Goal: Transaction & Acquisition: Purchase product/service

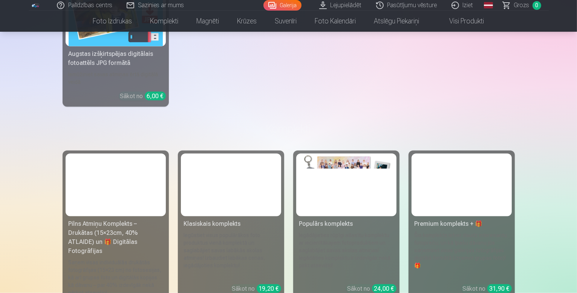
scroll to position [1101, 0]
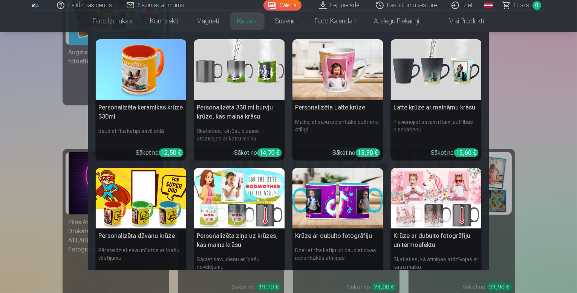
click at [244, 14] on link "Krūzes" at bounding box center [248, 21] width 38 height 21
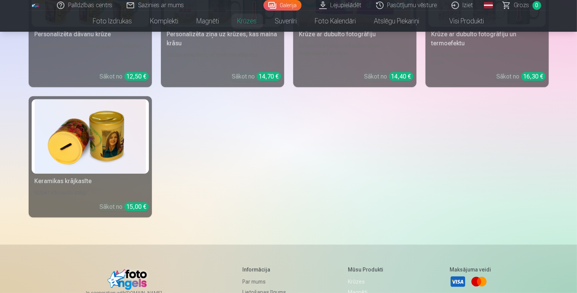
scroll to position [347, 0]
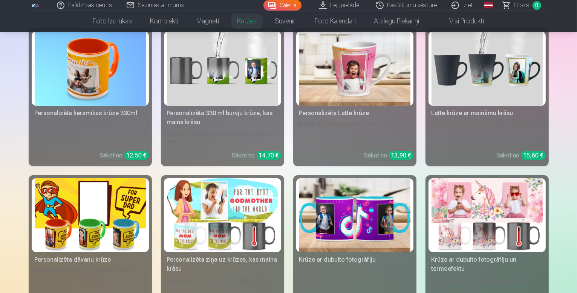
scroll to position [114, 0]
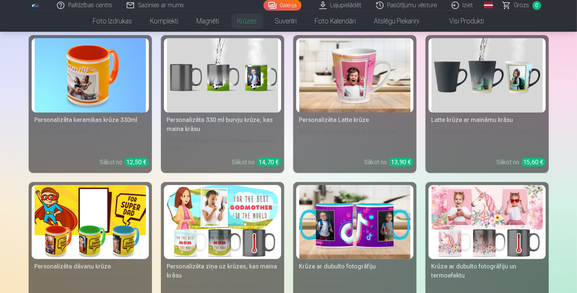
click at [217, 237] on img at bounding box center [222, 222] width 111 height 74
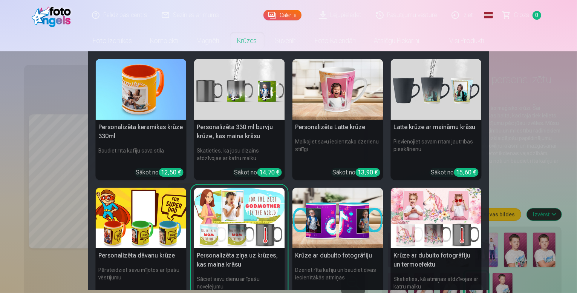
click at [249, 42] on link "Krūzes" at bounding box center [248, 40] width 38 height 21
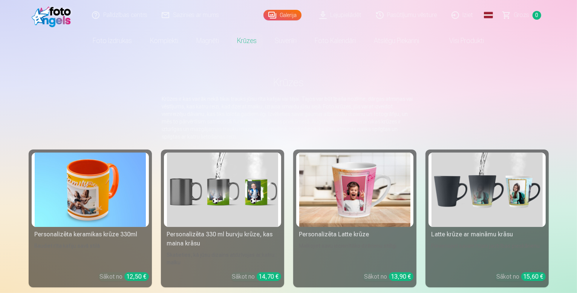
click at [100, 184] on img at bounding box center [90, 189] width 111 height 74
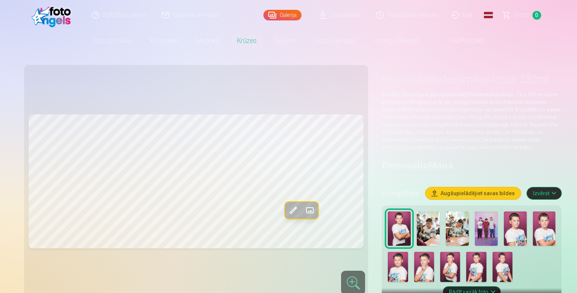
click at [440, 255] on img at bounding box center [450, 267] width 20 height 30
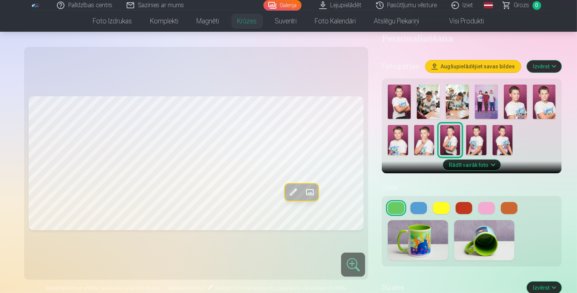
scroll to position [136, 0]
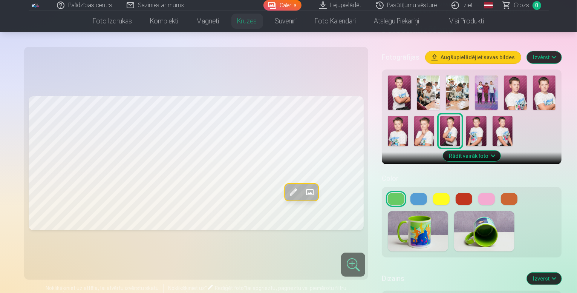
click at [411, 193] on button at bounding box center [419, 199] width 17 height 12
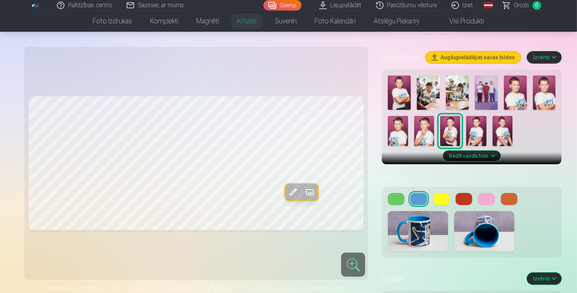
click at [433, 193] on button at bounding box center [441, 199] width 17 height 12
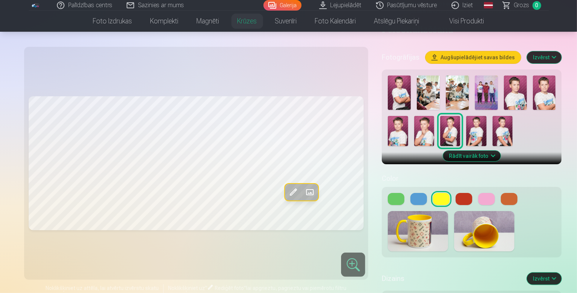
click at [388, 193] on button at bounding box center [396, 199] width 17 height 12
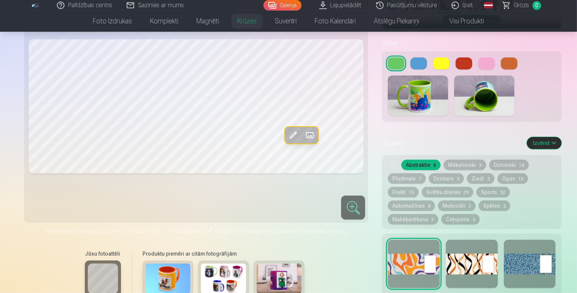
scroll to position [362, 0]
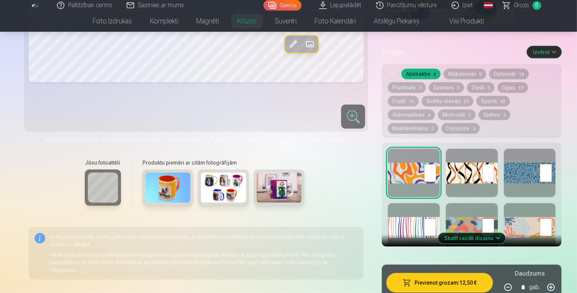
click at [291, 187] on div "Jūsu fotoattēli Produktu piemēri ar citām fotogrāfijām" at bounding box center [197, 185] width 336 height 63
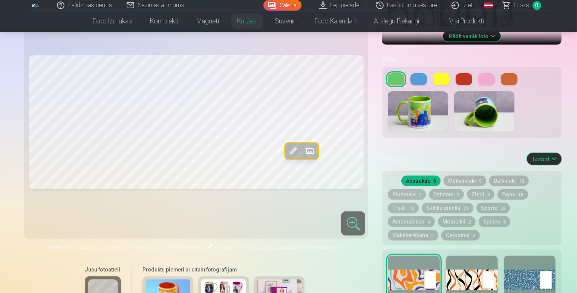
scroll to position [256, 0]
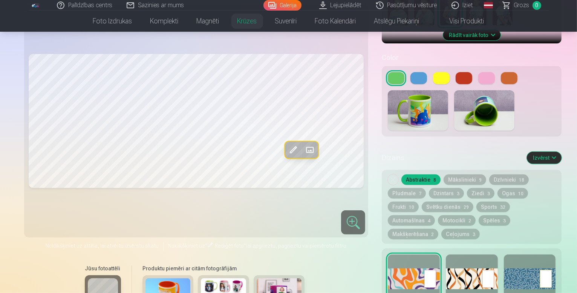
click at [459, 255] on div at bounding box center [472, 278] width 52 height 48
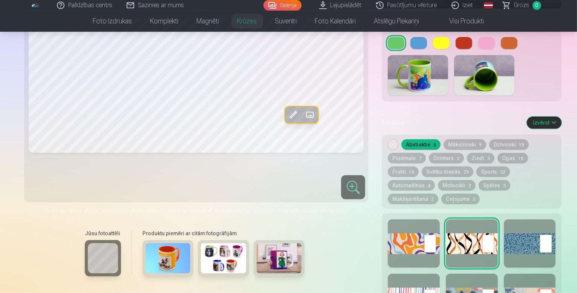
scroll to position [302, 0]
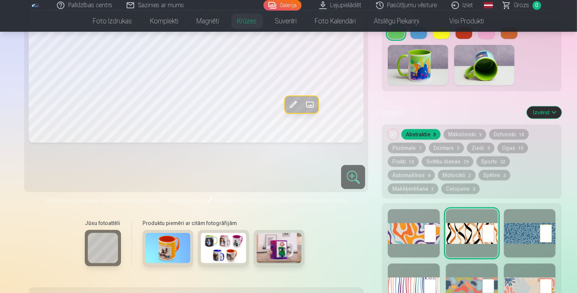
click at [257, 233] on img at bounding box center [279, 248] width 45 height 30
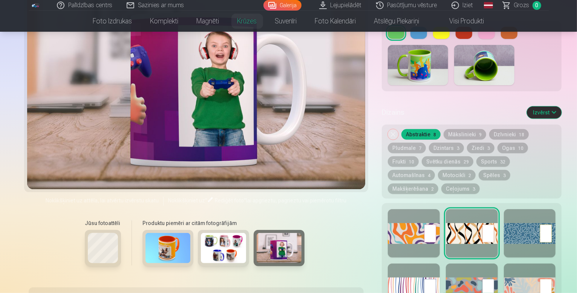
click at [203, 233] on img at bounding box center [223, 248] width 45 height 30
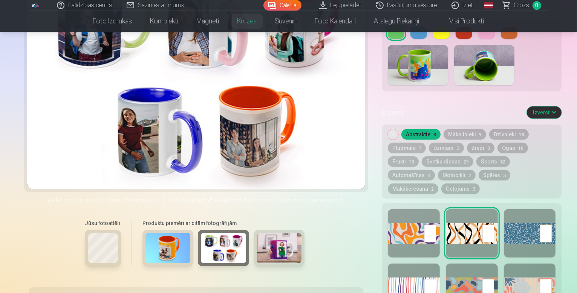
click at [149, 233] on img at bounding box center [168, 248] width 45 height 30
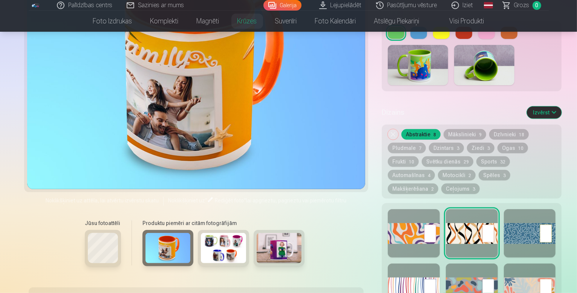
click at [91, 230] on div at bounding box center [103, 248] width 36 height 36
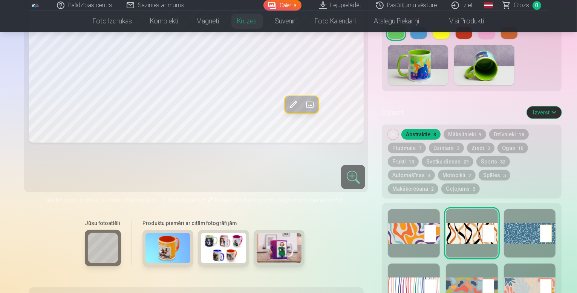
click at [89, 215] on div "Jūsu fotoattēli" at bounding box center [102, 246] width 45 height 63
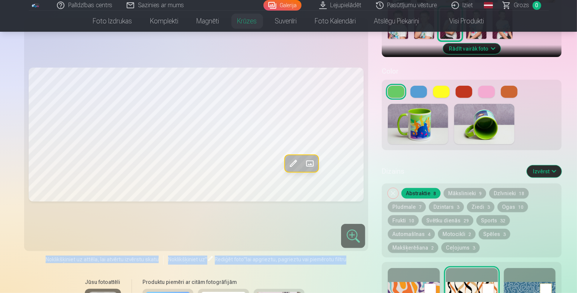
scroll to position [240, 0]
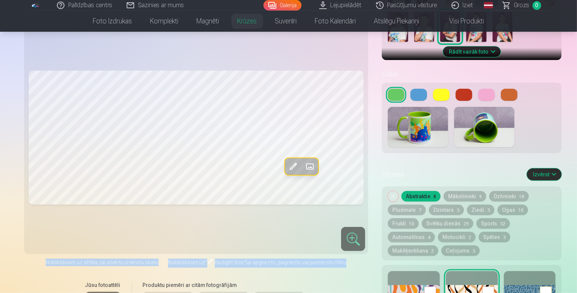
drag, startPoint x: 89, startPoint y: 205, endPoint x: 282, endPoint y: 137, distance: 204.5
click at [282, 137] on div "Rediģēt foto Aizstāt Noklikšķiniet uz attēla, lai atvērtu izvērstu skatu Noklik…" at bounding box center [197, 222] width 336 height 393
click at [304, 160] on span at bounding box center [310, 166] width 12 height 12
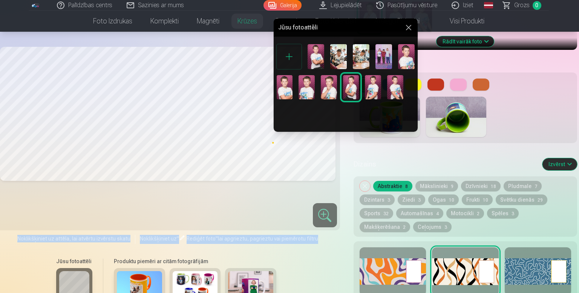
click at [347, 85] on img at bounding box center [351, 87] width 16 height 24
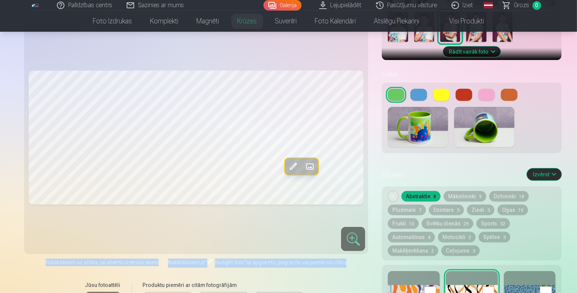
click at [287, 160] on span at bounding box center [293, 166] width 12 height 12
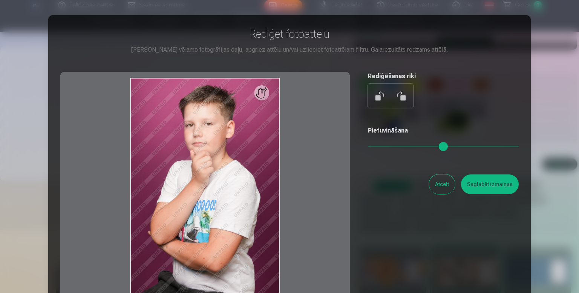
click at [473, 184] on button "Saglabāt izmaiņas" at bounding box center [490, 184] width 58 height 20
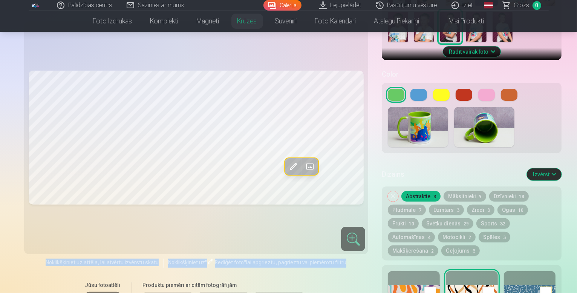
click at [439, 245] on button "Makšķerēšana 2" at bounding box center [413, 250] width 51 height 11
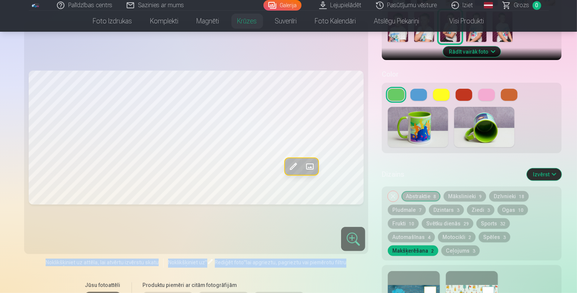
click at [451, 232] on button "Motocikli 2" at bounding box center [457, 237] width 38 height 11
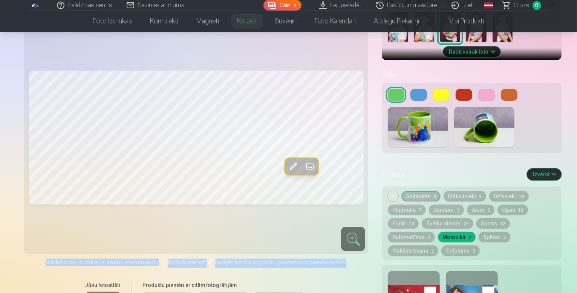
click at [477, 218] on button "Sports 32" at bounding box center [494, 223] width 34 height 11
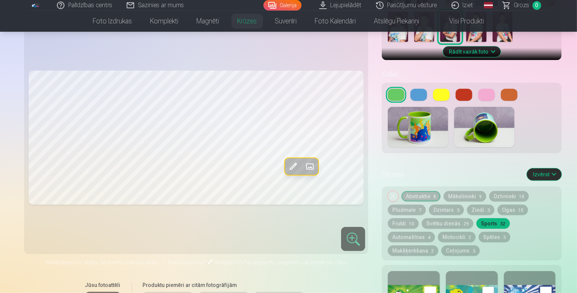
click at [400, 271] on div at bounding box center [414, 295] width 52 height 48
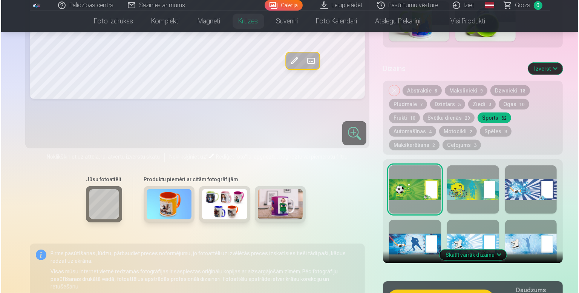
scroll to position [360, 0]
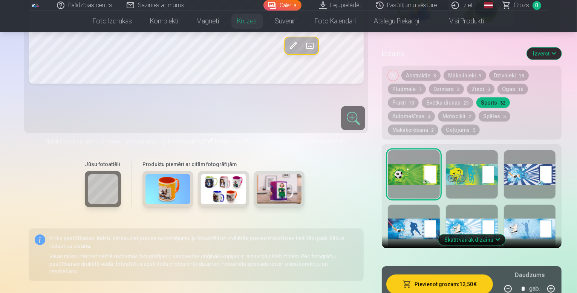
click at [400, 274] on button "Pievienot grozam : 12,50 €" at bounding box center [440, 284] width 106 height 20
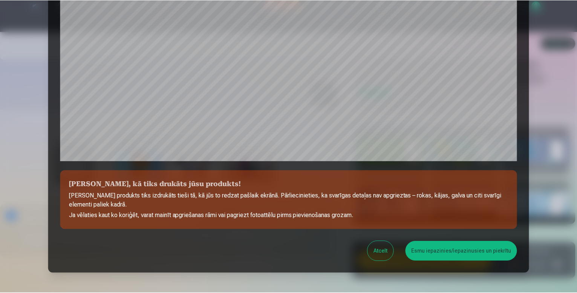
scroll to position [211, 0]
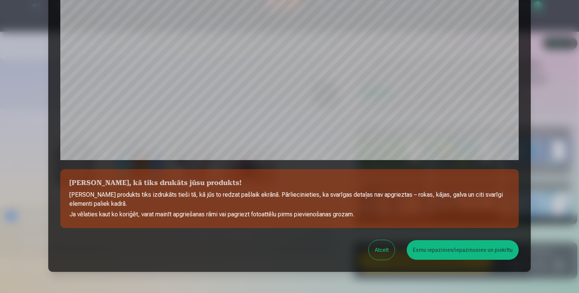
click at [469, 252] on button "Esmu iepazinies/iepazinusies un piekrītu" at bounding box center [463, 250] width 112 height 20
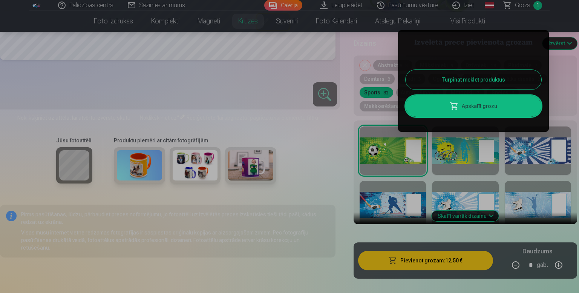
click at [469, 252] on div at bounding box center [289, 146] width 579 height 293
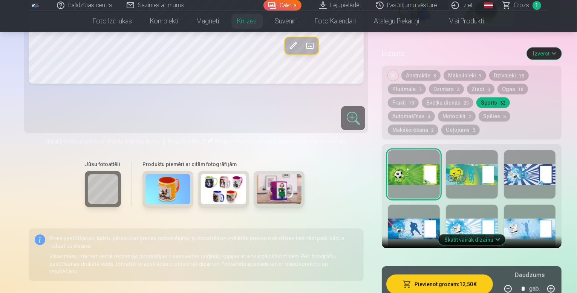
click at [455, 22] on link "Visi produkti" at bounding box center [461, 21] width 65 height 21
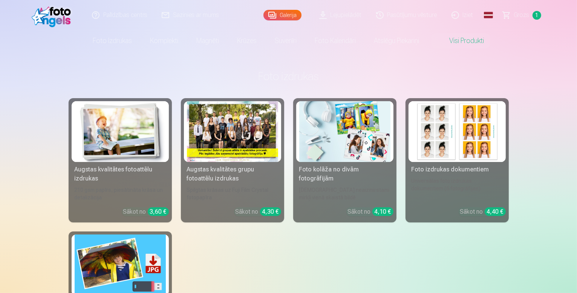
click at [249, 177] on div "Augstas kvalitātes grupu fotoattēlu izdrukas" at bounding box center [232, 174] width 97 height 18
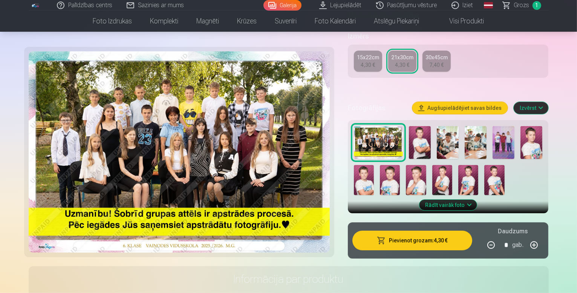
scroll to position [181, 0]
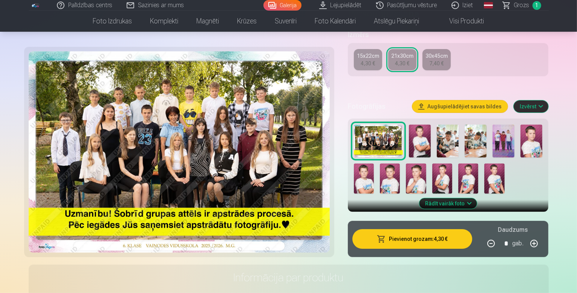
click at [399, 230] on button "Pievienot grozam : 4,30 €" at bounding box center [413, 239] width 120 height 20
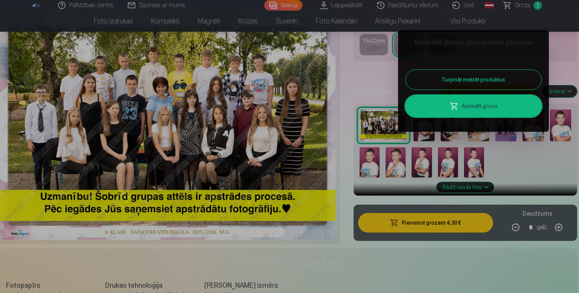
click at [195, 67] on div at bounding box center [289, 146] width 579 height 293
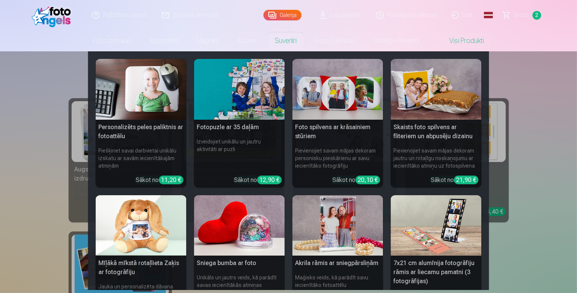
click at [285, 41] on link "Suvenīri" at bounding box center [286, 40] width 40 height 21
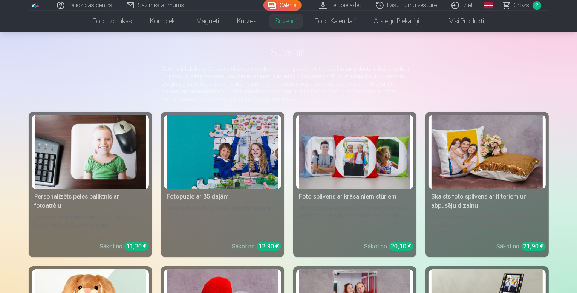
scroll to position [15, 0]
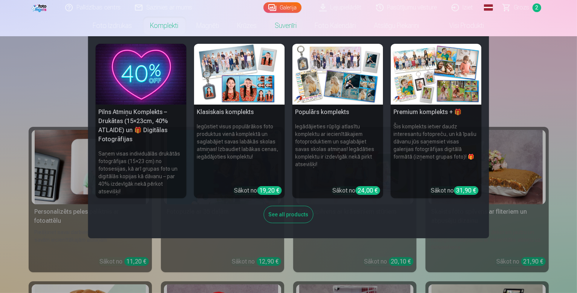
click at [161, 23] on link "Komplekti" at bounding box center [164, 25] width 46 height 21
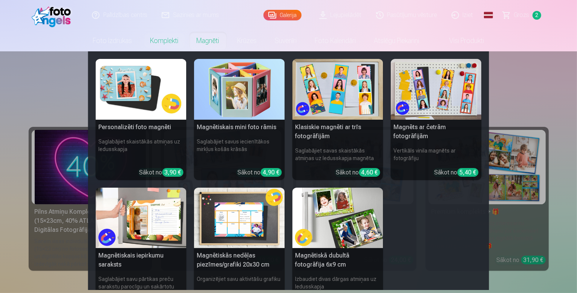
click at [209, 44] on link "Magnēti" at bounding box center [208, 40] width 41 height 21
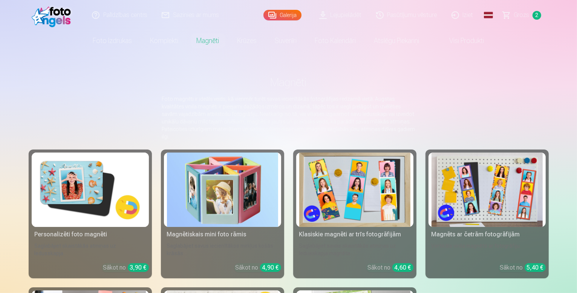
click at [66, 213] on img at bounding box center [90, 189] width 111 height 74
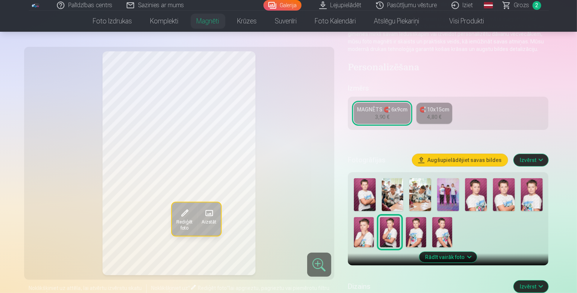
scroll to position [106, 0]
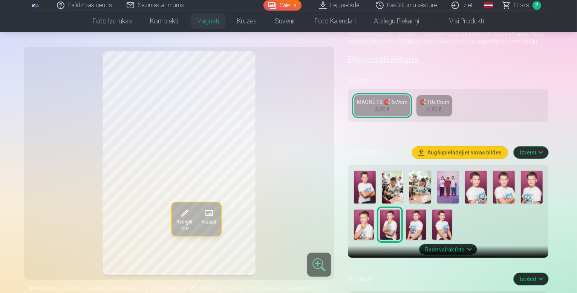
click at [510, 188] on img at bounding box center [504, 186] width 22 height 33
click at [452, 179] on img at bounding box center [448, 186] width 22 height 33
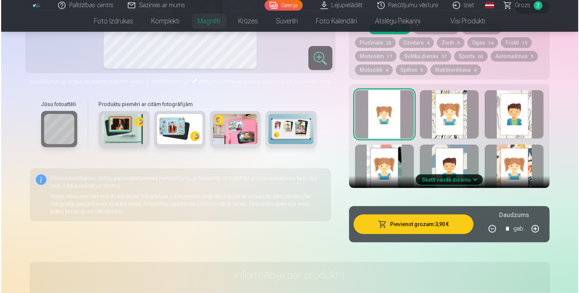
scroll to position [392, 0]
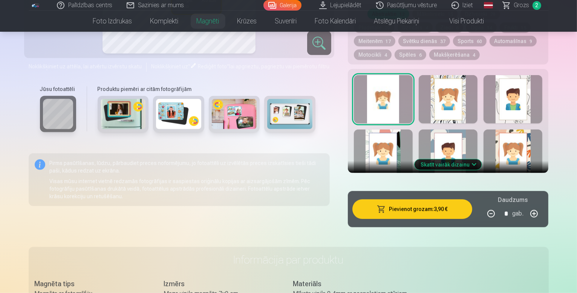
click at [449, 199] on button "Pievienot grozam : 3,90 €" at bounding box center [413, 209] width 120 height 20
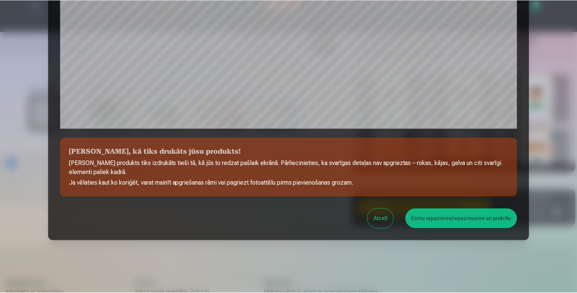
scroll to position [250, 0]
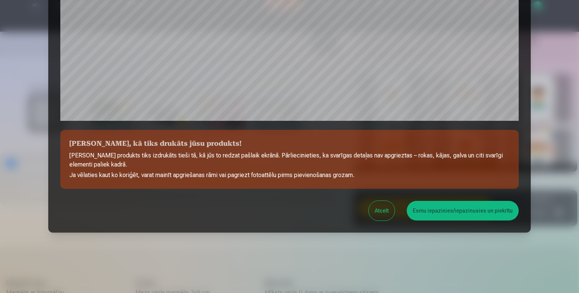
click at [445, 211] on button "Esmu iepazinies/iepazinusies un piekrītu" at bounding box center [463, 211] width 112 height 20
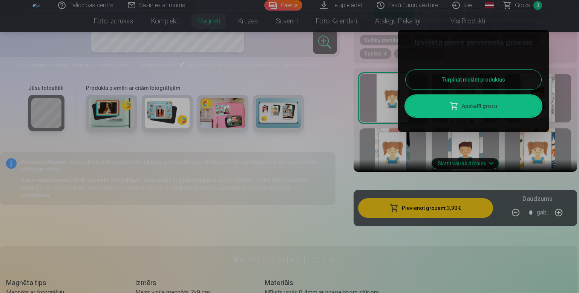
click at [342, 130] on div at bounding box center [289, 146] width 579 height 293
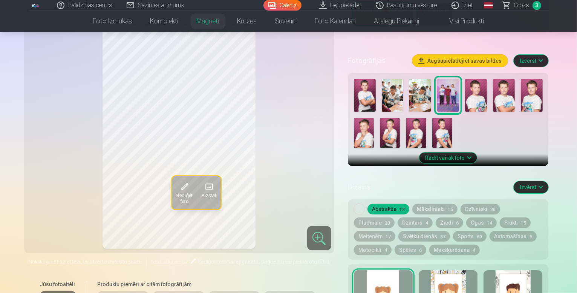
scroll to position [196, 0]
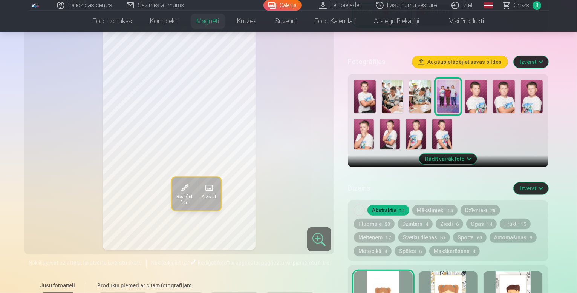
click at [490, 232] on button "Automašīnas 9" at bounding box center [513, 237] width 47 height 11
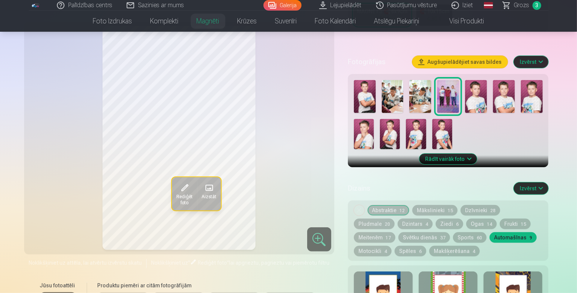
click at [392, 245] on button "Motocikli 4" at bounding box center [373, 250] width 38 height 11
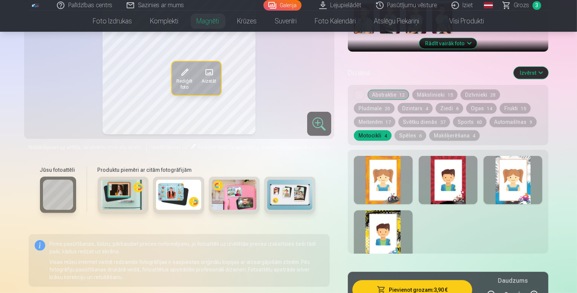
scroll to position [302, 0]
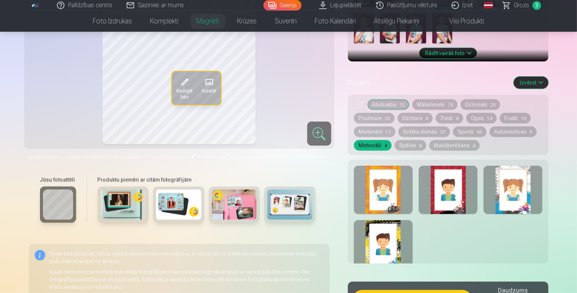
click at [430, 140] on button "Makšķerēšana 4" at bounding box center [455, 145] width 51 height 11
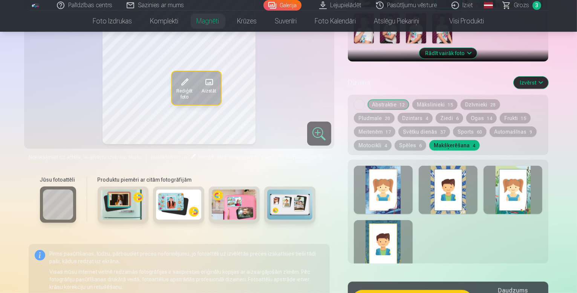
click at [485, 99] on button "Dzīvnieki 28" at bounding box center [481, 104] width 40 height 11
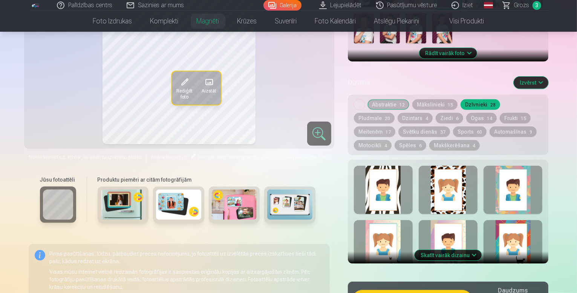
click at [398, 113] on button "Dzintars 4" at bounding box center [415, 118] width 35 height 11
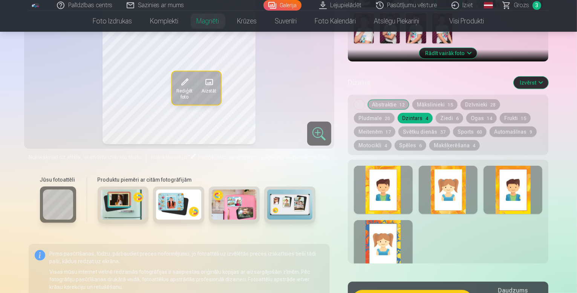
click at [426, 140] on button "Spēles 6" at bounding box center [411, 145] width 32 height 11
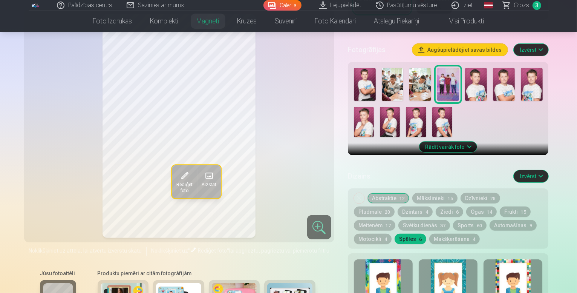
scroll to position [196, 0]
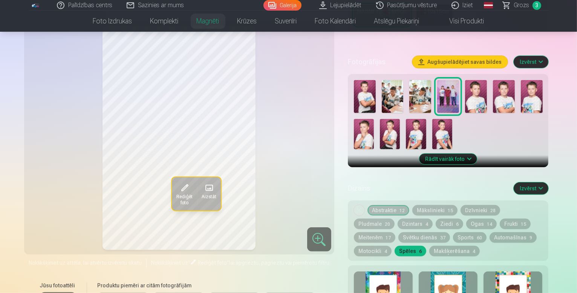
click at [433, 130] on img at bounding box center [443, 134] width 20 height 30
click at [406, 129] on img at bounding box center [416, 134] width 20 height 30
click at [397, 90] on img at bounding box center [393, 96] width 22 height 33
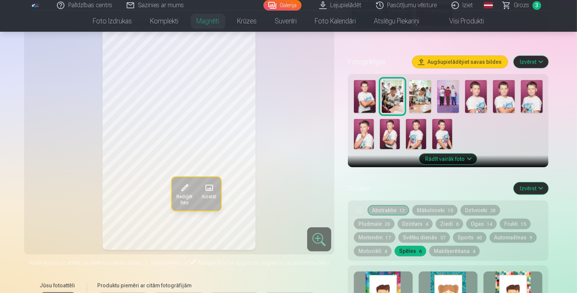
click at [428, 87] on img at bounding box center [421, 96] width 22 height 33
click at [368, 84] on img at bounding box center [365, 96] width 22 height 33
click at [433, 126] on img at bounding box center [443, 134] width 20 height 30
click at [406, 133] on img at bounding box center [416, 134] width 20 height 30
click at [380, 130] on img at bounding box center [390, 134] width 20 height 30
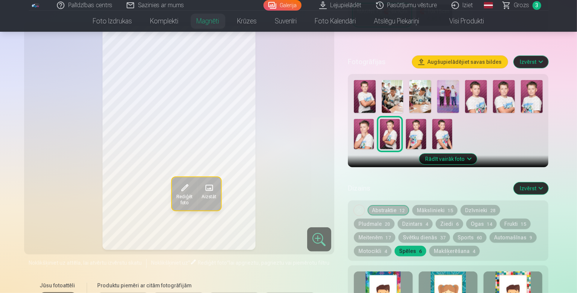
click at [470, 98] on img at bounding box center [476, 96] width 22 height 33
click at [514, 98] on img at bounding box center [504, 96] width 22 height 33
click at [529, 95] on img at bounding box center [532, 96] width 22 height 33
click at [374, 119] on img at bounding box center [364, 134] width 20 height 30
click at [433, 123] on img at bounding box center [443, 134] width 20 height 30
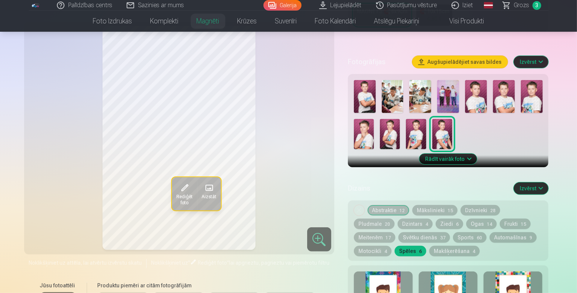
click at [406, 126] on img at bounding box center [416, 134] width 20 height 30
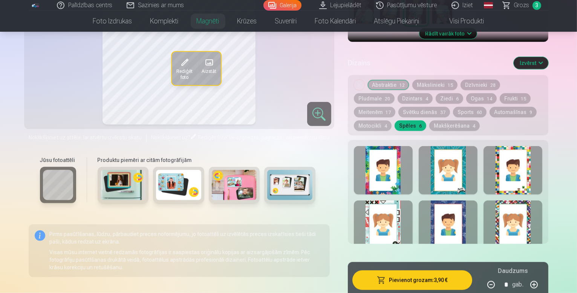
scroll to position [347, 0]
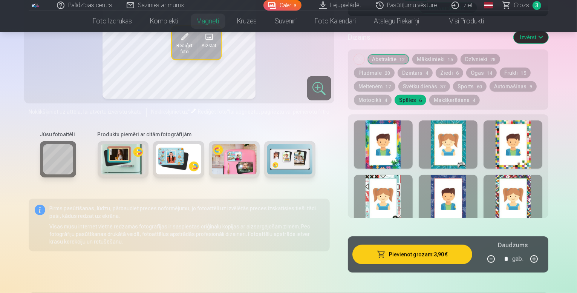
click at [391, 54] on button "Abstraktie 12" at bounding box center [389, 59] width 42 height 11
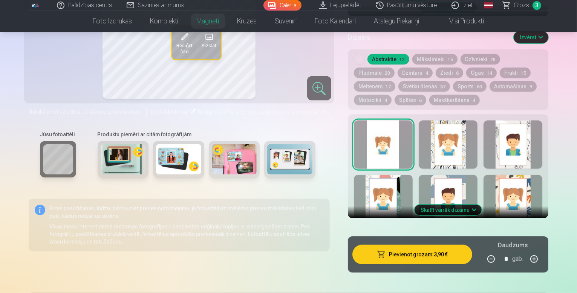
click at [478, 144] on div at bounding box center [448, 144] width 59 height 48
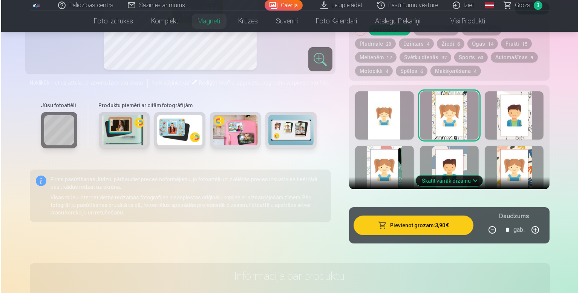
scroll to position [377, 0]
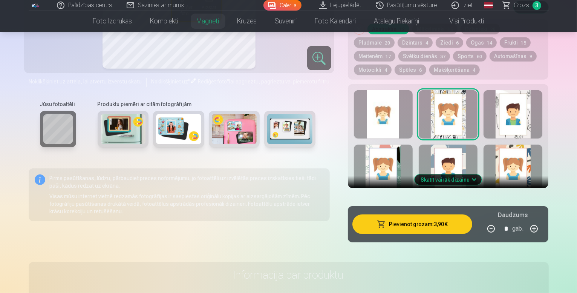
click at [543, 219] on button "button" at bounding box center [534, 228] width 18 height 18
type input "*"
click at [471, 218] on button "Pievienot grozam : 7,80 €" at bounding box center [413, 224] width 120 height 20
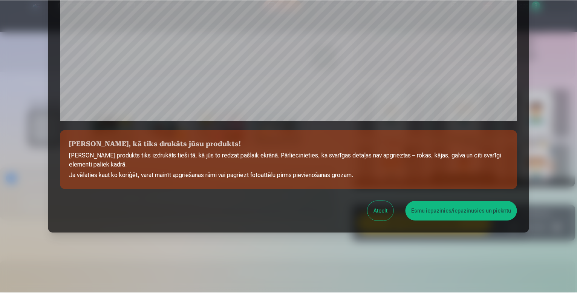
scroll to position [250, 0]
click at [468, 213] on button "Esmu iepazinies/iepazinusies un piekrītu" at bounding box center [463, 211] width 112 height 20
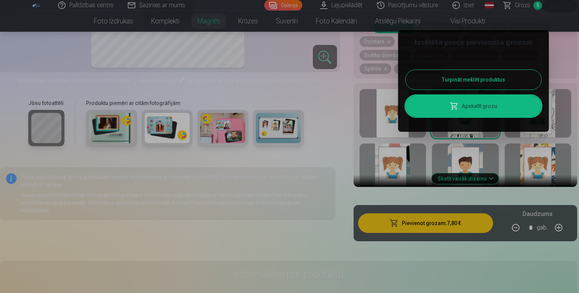
click at [525, 8] on div at bounding box center [289, 146] width 579 height 293
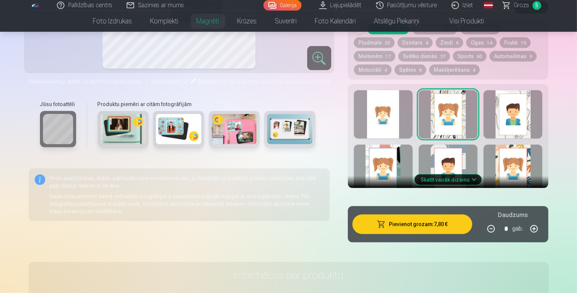
click at [519, 6] on span "Grozs" at bounding box center [521, 5] width 15 height 9
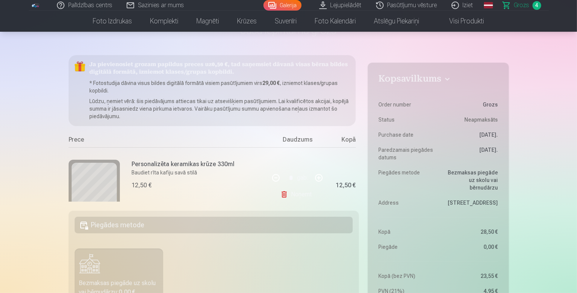
scroll to position [45, 0]
click at [192, 224] on h5 "Piegādes metode" at bounding box center [214, 225] width 279 height 17
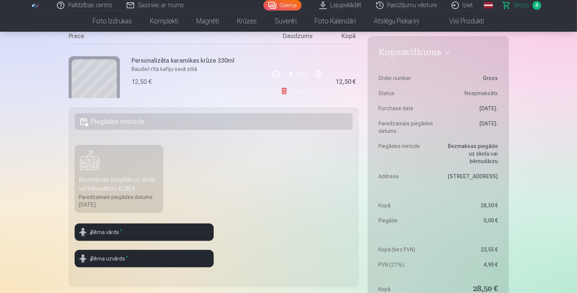
scroll to position [151, 0]
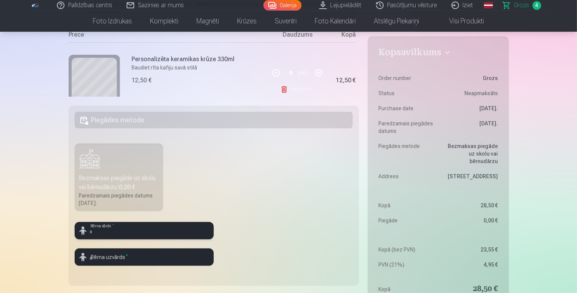
click at [127, 228] on input "text" at bounding box center [144, 230] width 139 height 17
click at [263, 198] on fieldset "Piegādes metode Bezmaksas piegāde uz skolu vai bērnudārzu : 0,00 € Paredzamais …" at bounding box center [214, 195] width 291 height 179
click at [459, 5] on link "Iziet" at bounding box center [463, 5] width 36 height 11
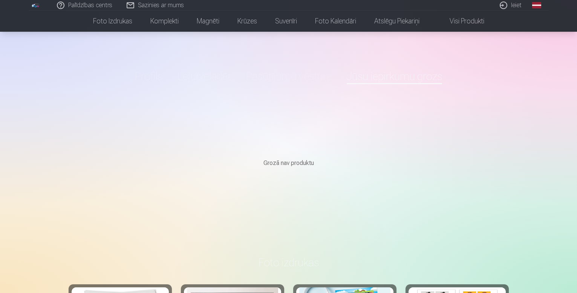
scroll to position [2172, 0]
